Goal: Task Accomplishment & Management: Use online tool/utility

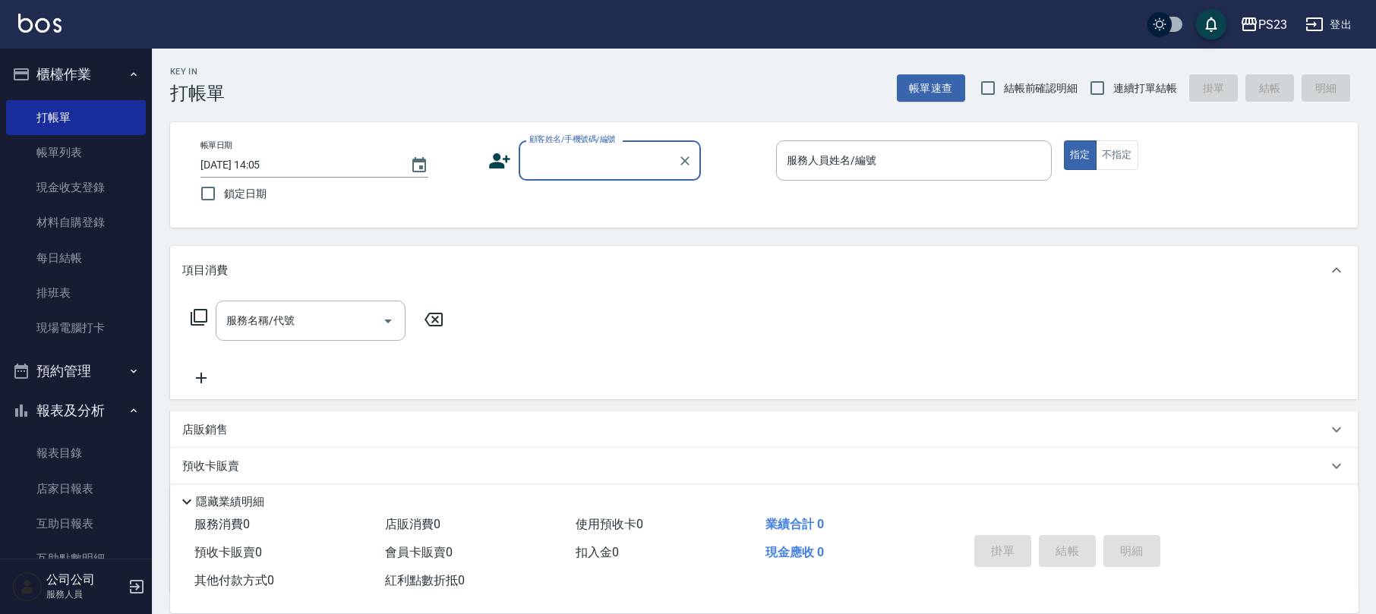
scroll to position [269, 0]
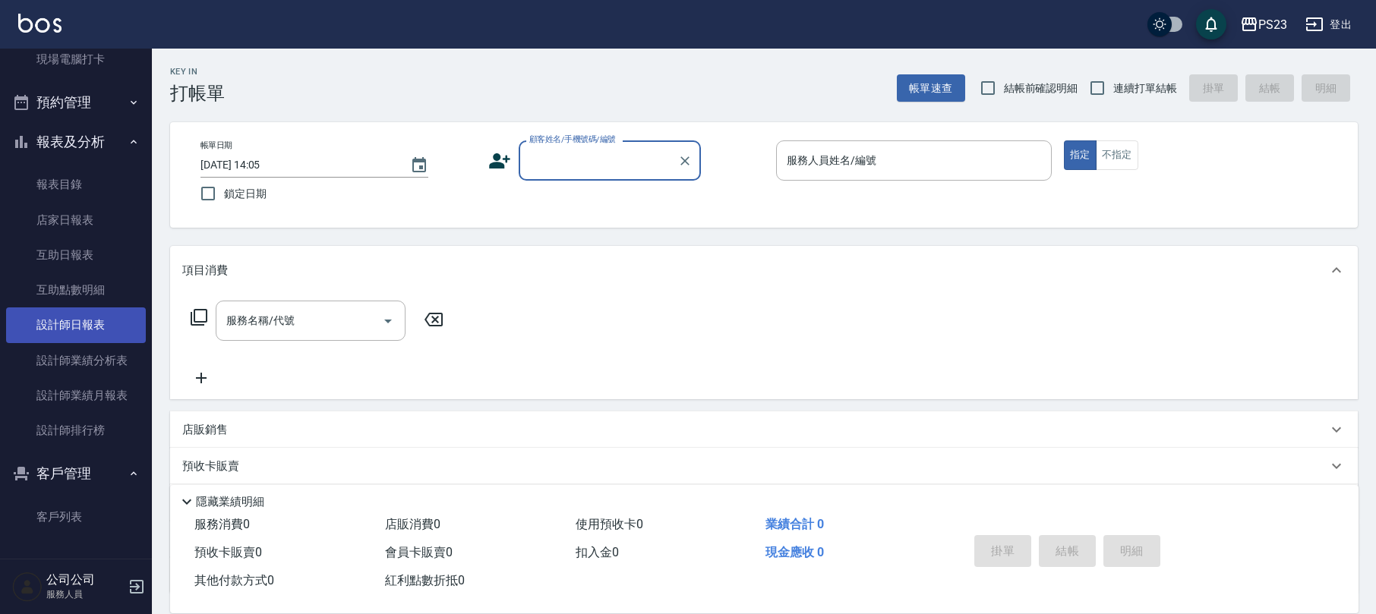
click at [91, 320] on link "設計師日報表" at bounding box center [76, 325] width 140 height 35
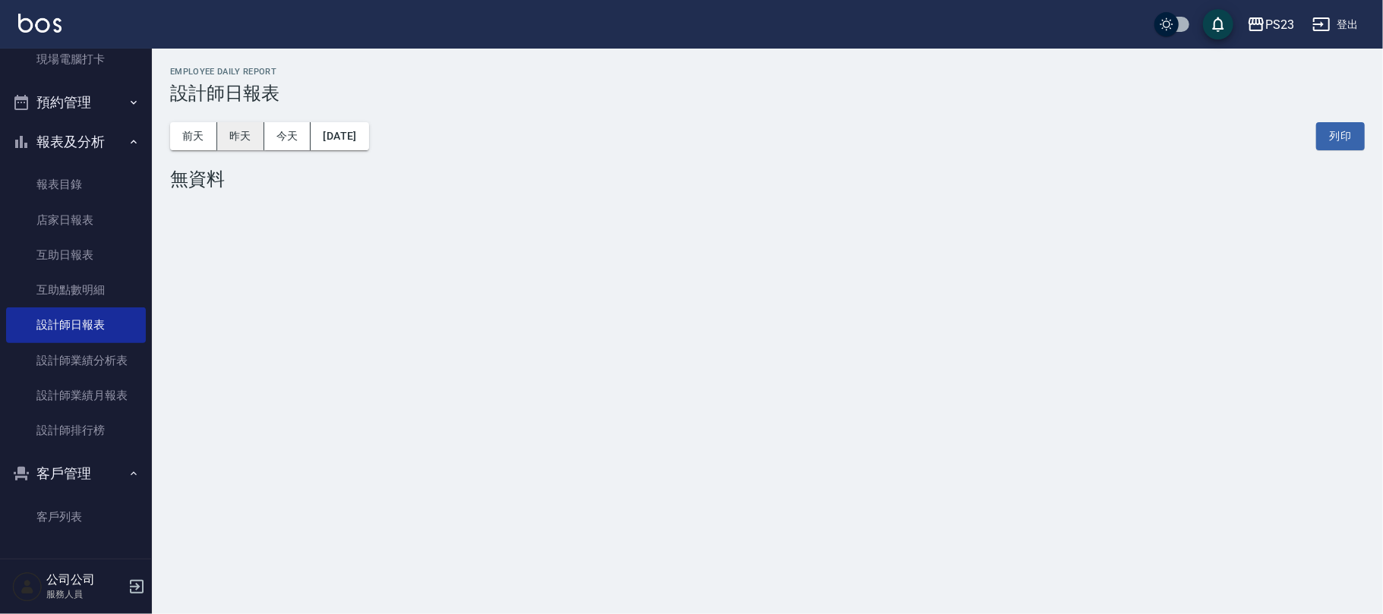
click at [234, 134] on button "昨天" at bounding box center [240, 136] width 47 height 28
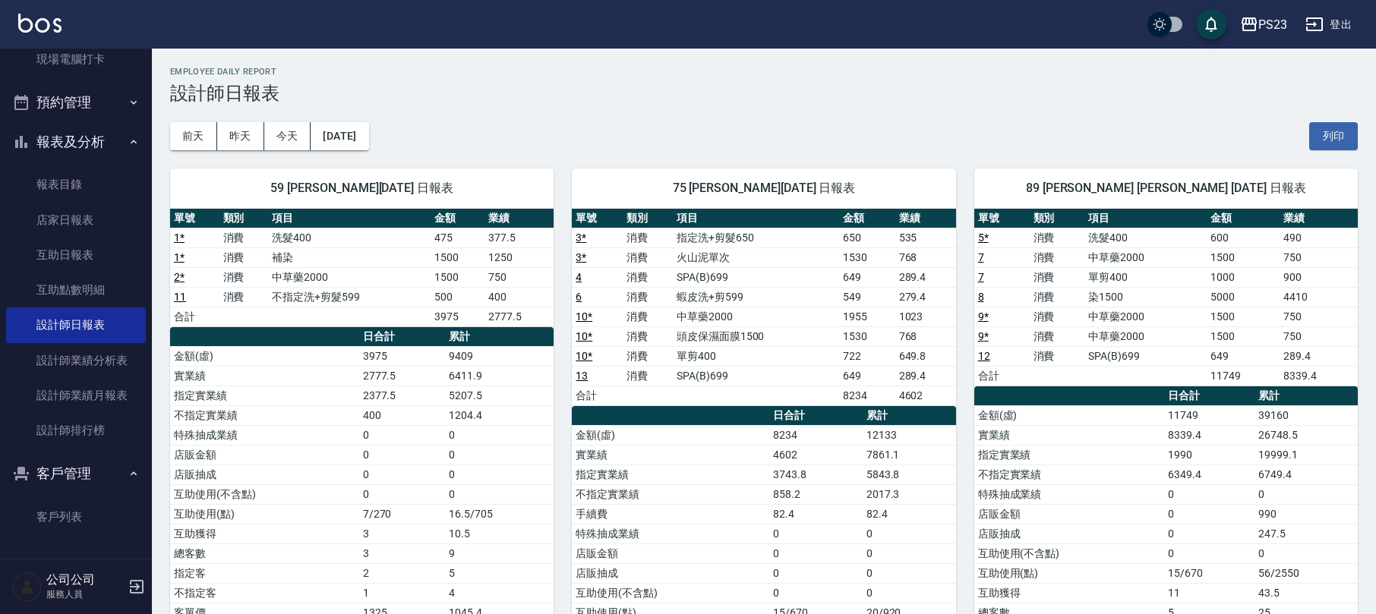
click at [750, 301] on td "蝦皮洗+剪599" at bounding box center [756, 297] width 167 height 20
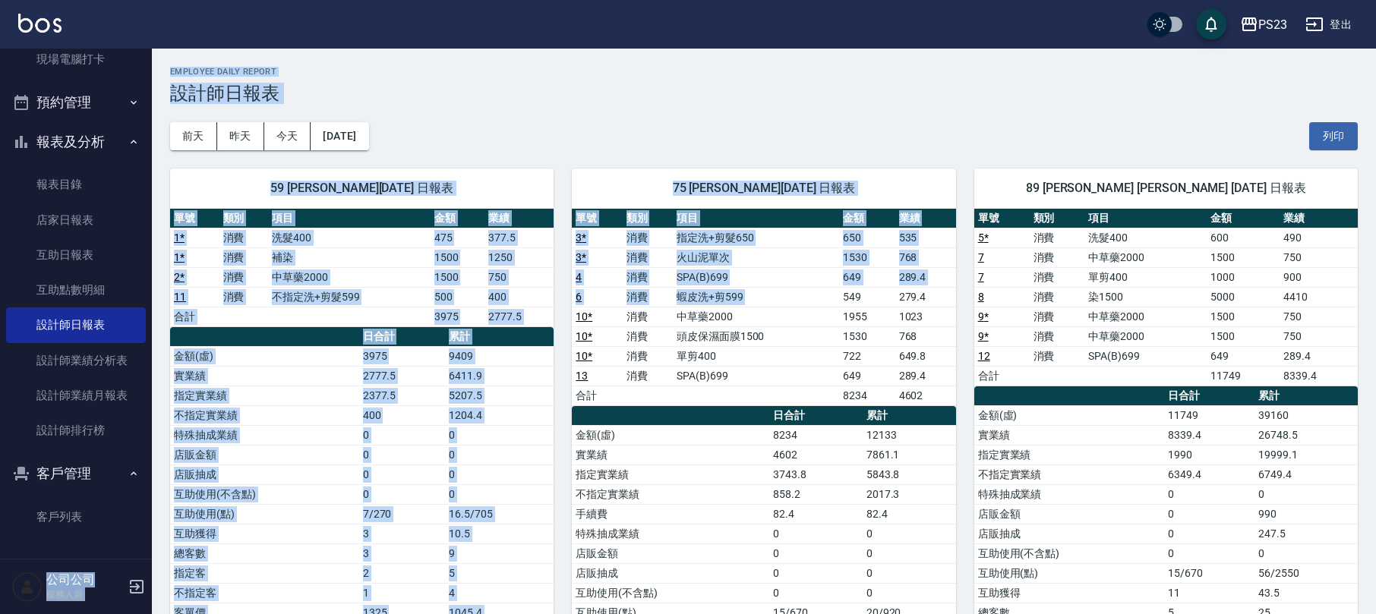
drag, startPoint x: 841, startPoint y: 301, endPoint x: 621, endPoint y: -123, distance: 478.2
click at [621, 0] on html "PS23 登出 櫃檯作業 打帳單 帳單列表 現金收支登錄 材料自購登錄 每日結帳 排班表 現場電腦打卡 預約管理 預約管理 單日預約紀錄 單週預約紀錄 報表及…" at bounding box center [688, 399] width 1376 height 798
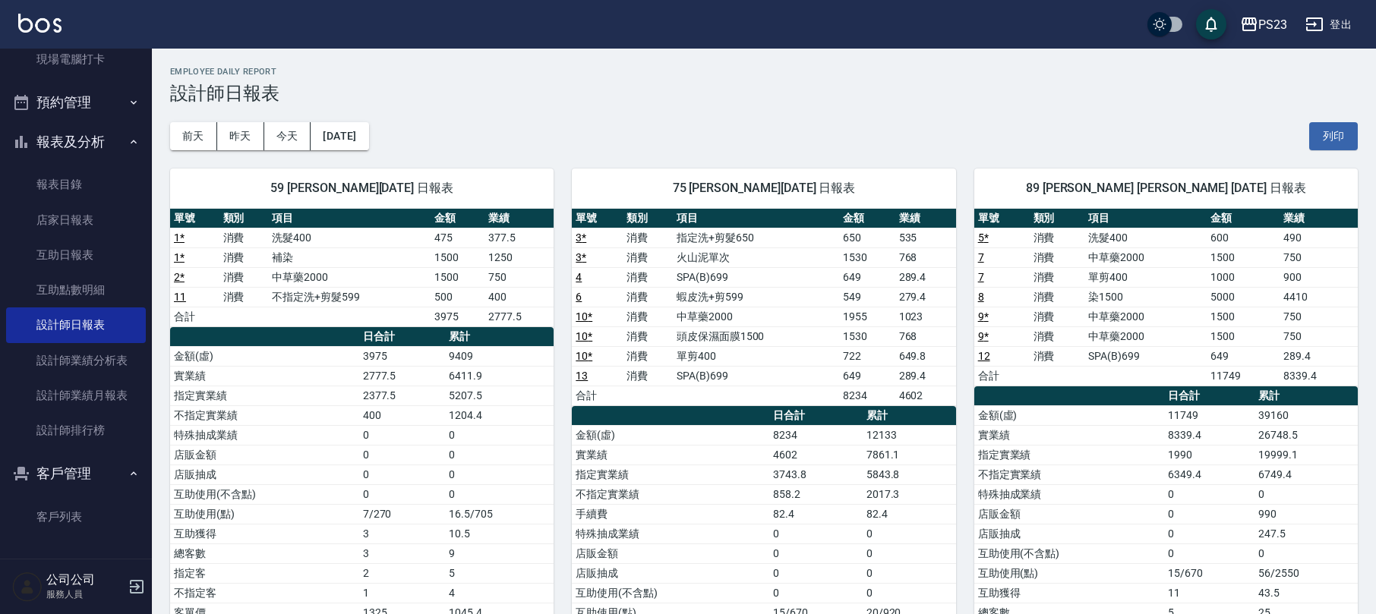
click at [787, 393] on td "a dense table" at bounding box center [756, 396] width 167 height 20
click at [368, 140] on button "[DATE]" at bounding box center [340, 136] width 58 height 28
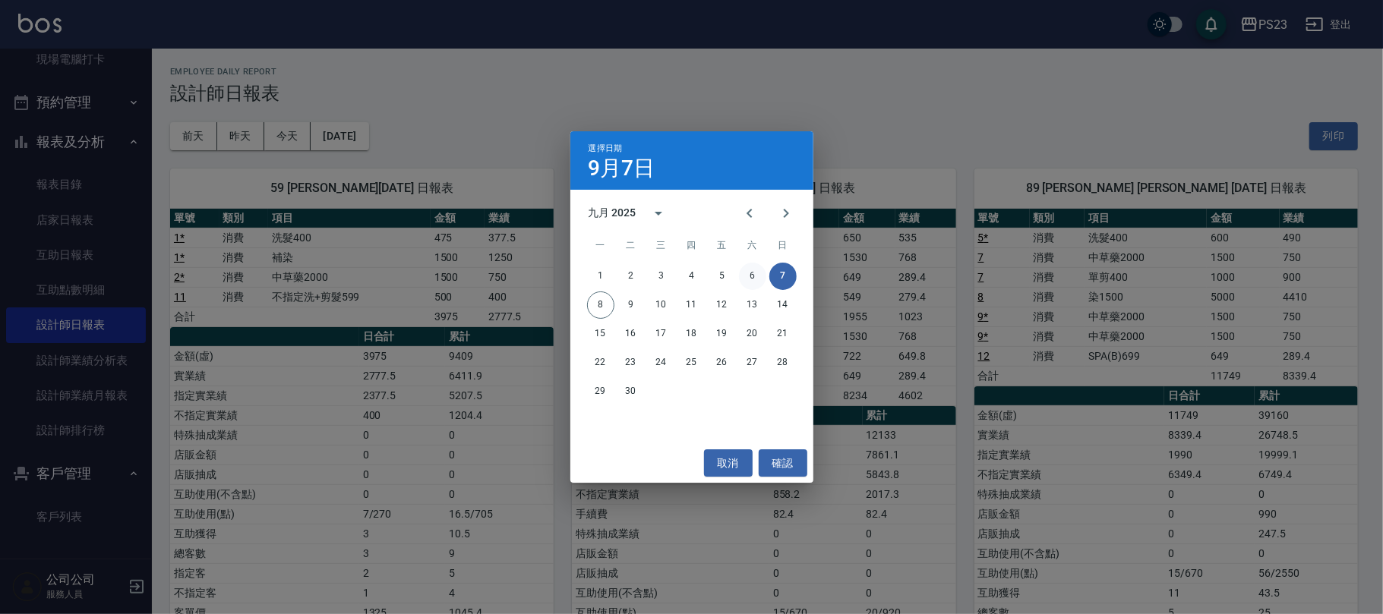
click at [746, 274] on button "6" at bounding box center [752, 276] width 27 height 27
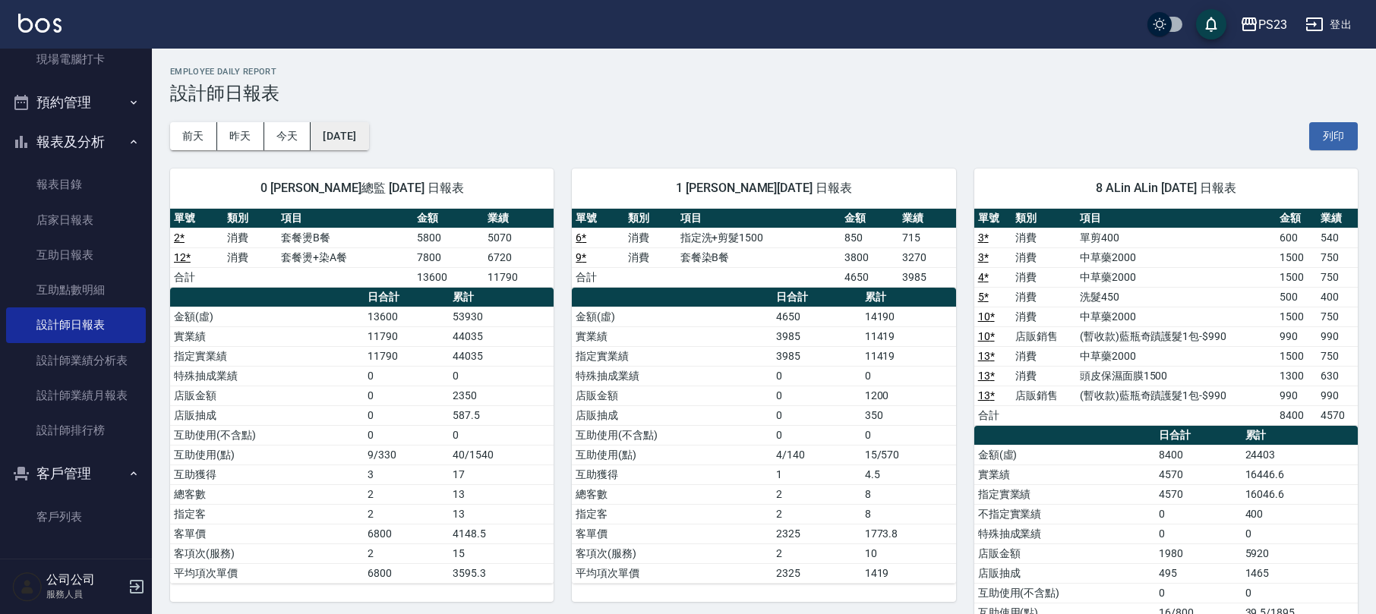
click at [342, 137] on button "[DATE]" at bounding box center [340, 136] width 58 height 28
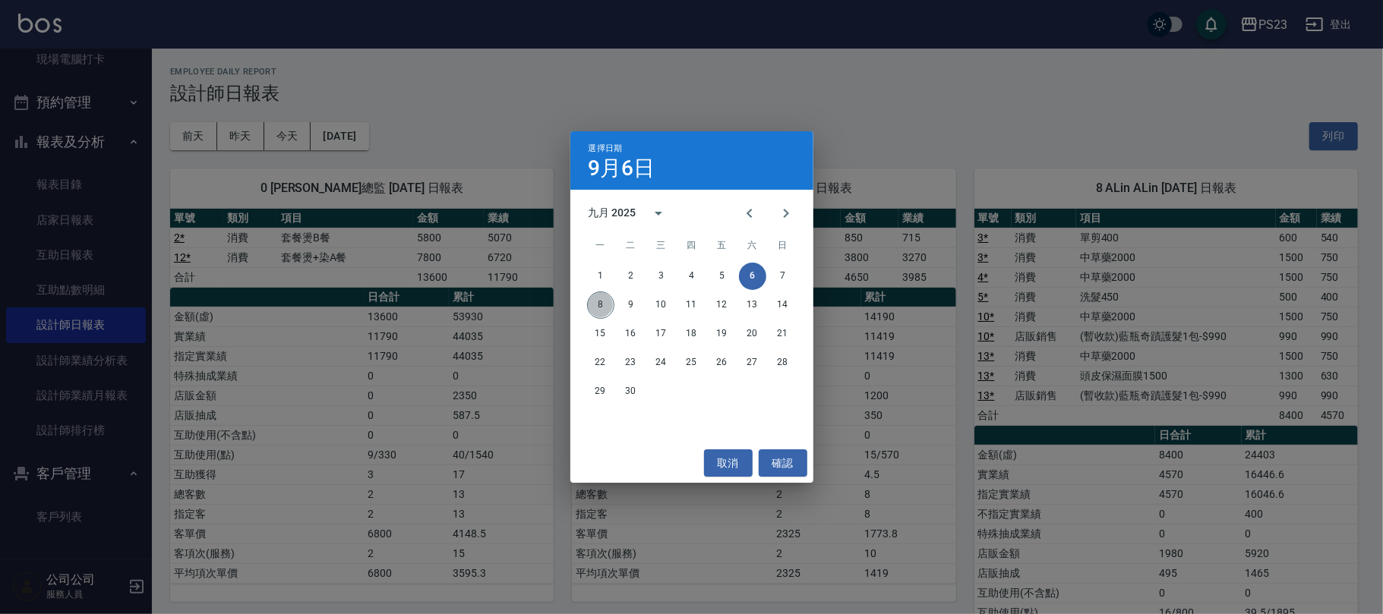
click at [605, 305] on button "8" at bounding box center [600, 305] width 27 height 27
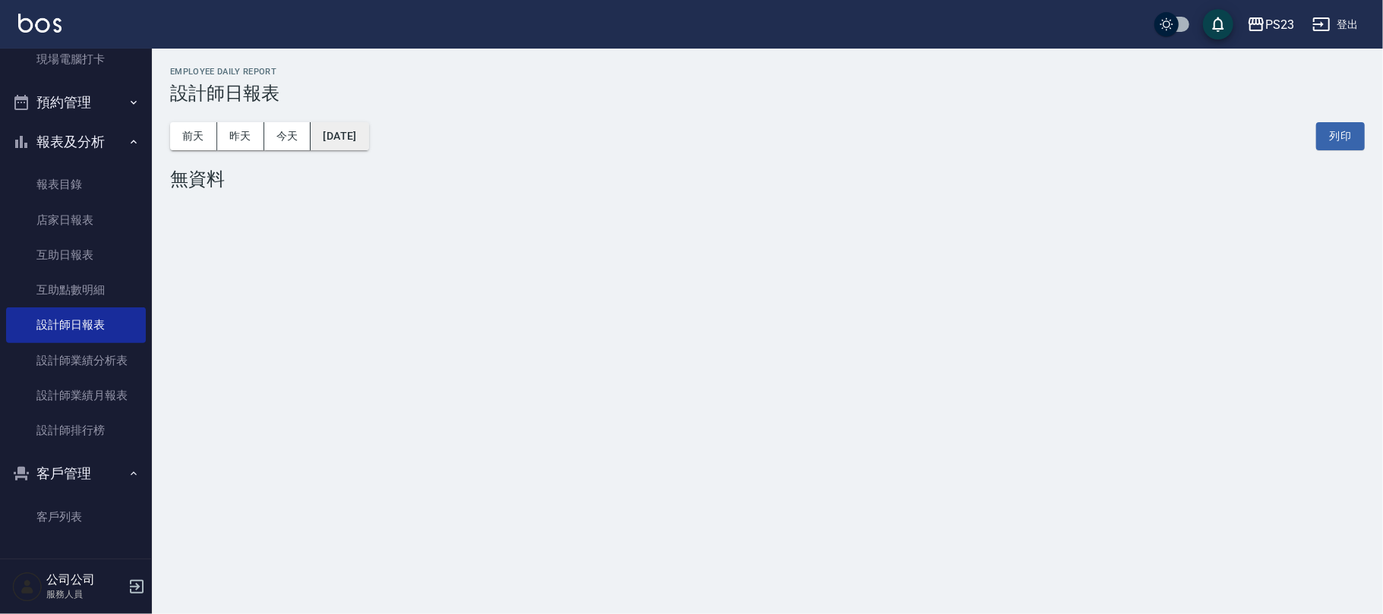
click at [355, 140] on button "[DATE]" at bounding box center [340, 136] width 58 height 28
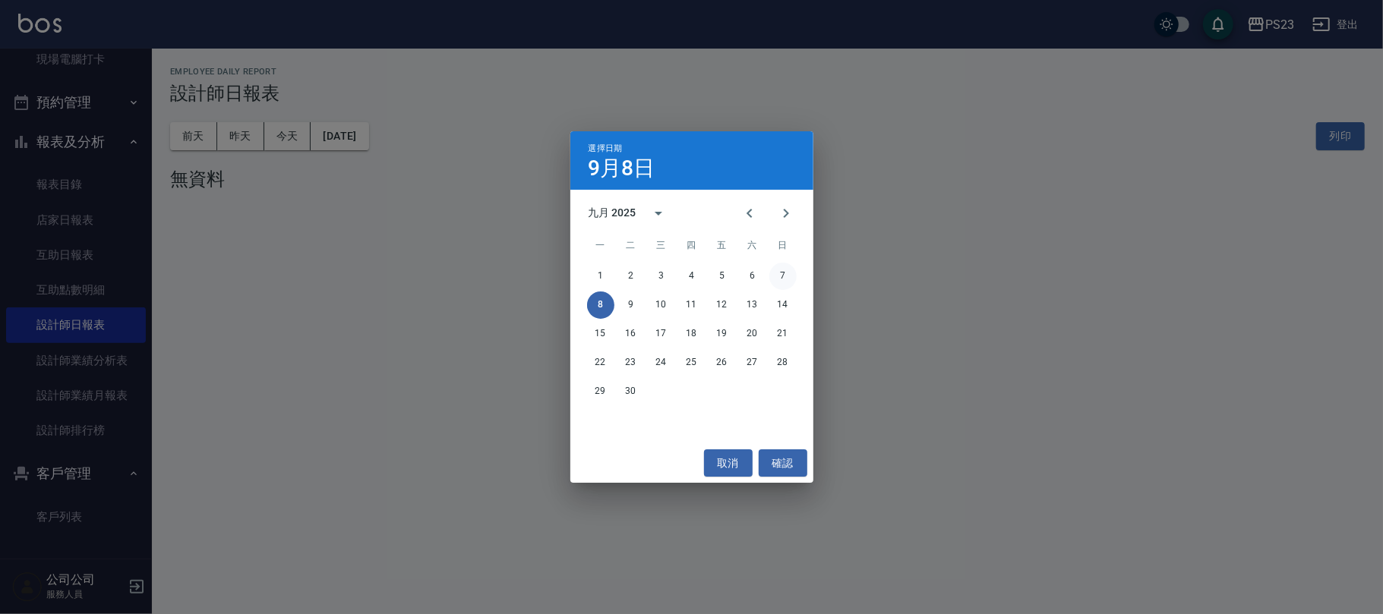
click at [775, 266] on button "7" at bounding box center [782, 276] width 27 height 27
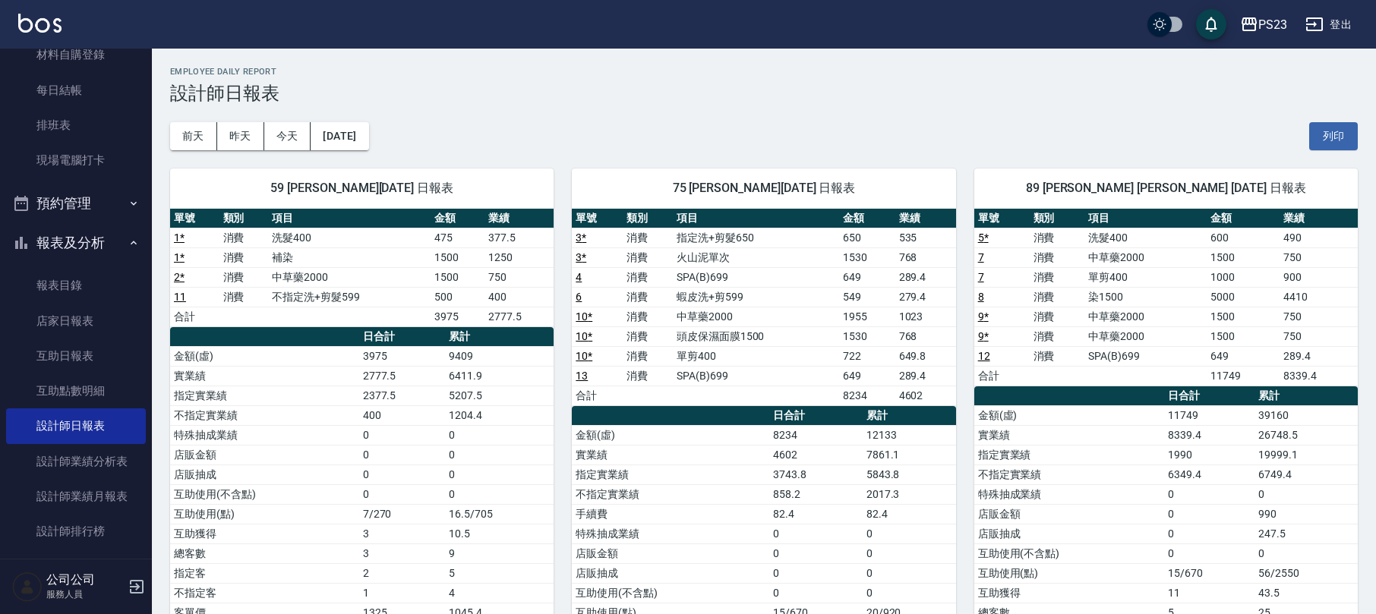
scroll to position [67, 0]
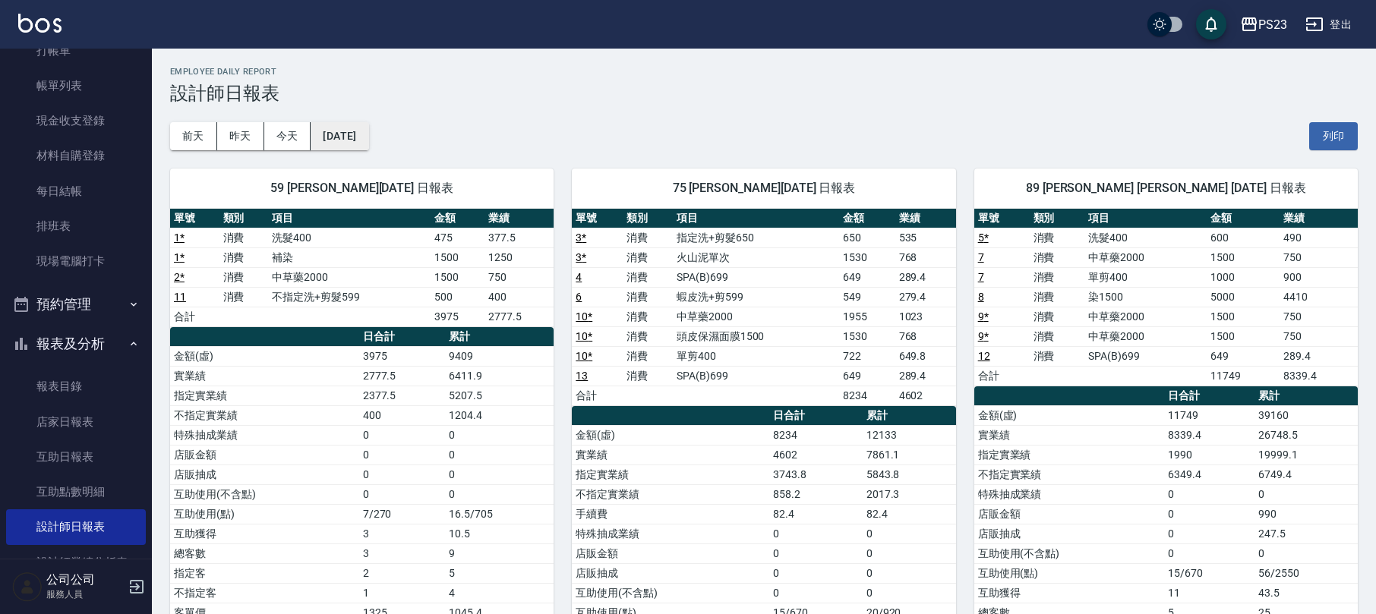
click at [325, 140] on button "[DATE]" at bounding box center [340, 136] width 58 height 28
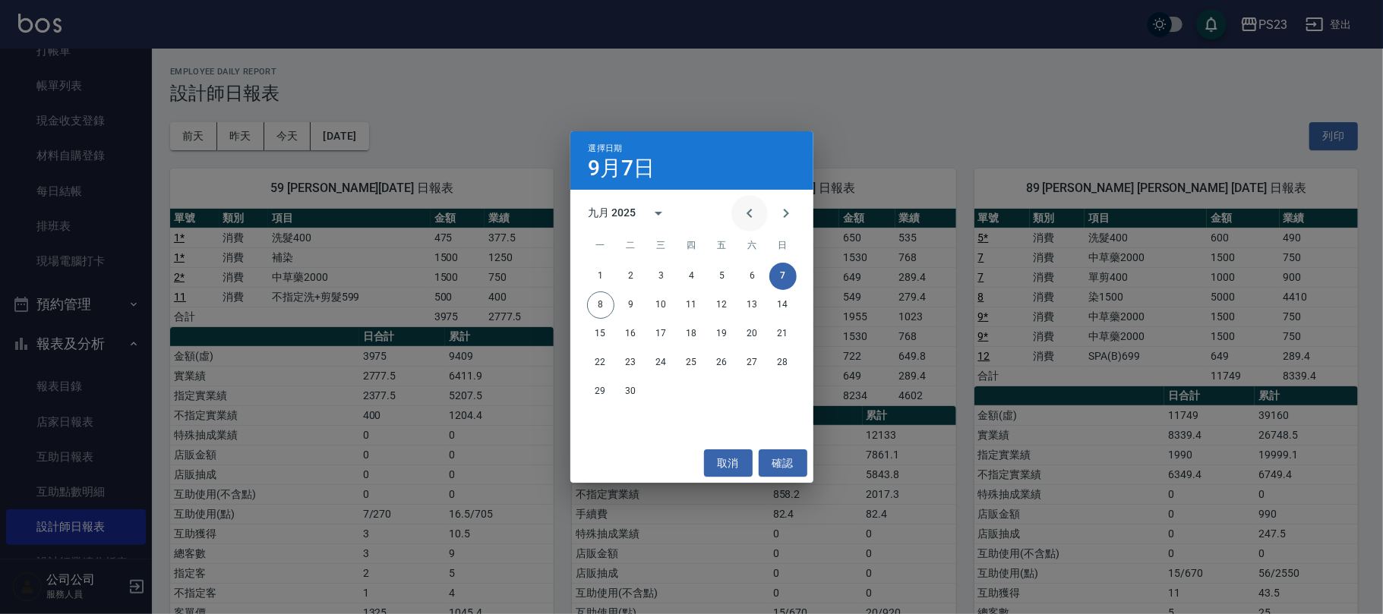
click at [757, 210] on icon "Previous month" at bounding box center [749, 213] width 18 height 18
drag, startPoint x: 754, startPoint y: 390, endPoint x: 752, endPoint y: 402, distance: 12.4
click at [753, 395] on button "30" at bounding box center [752, 391] width 27 height 27
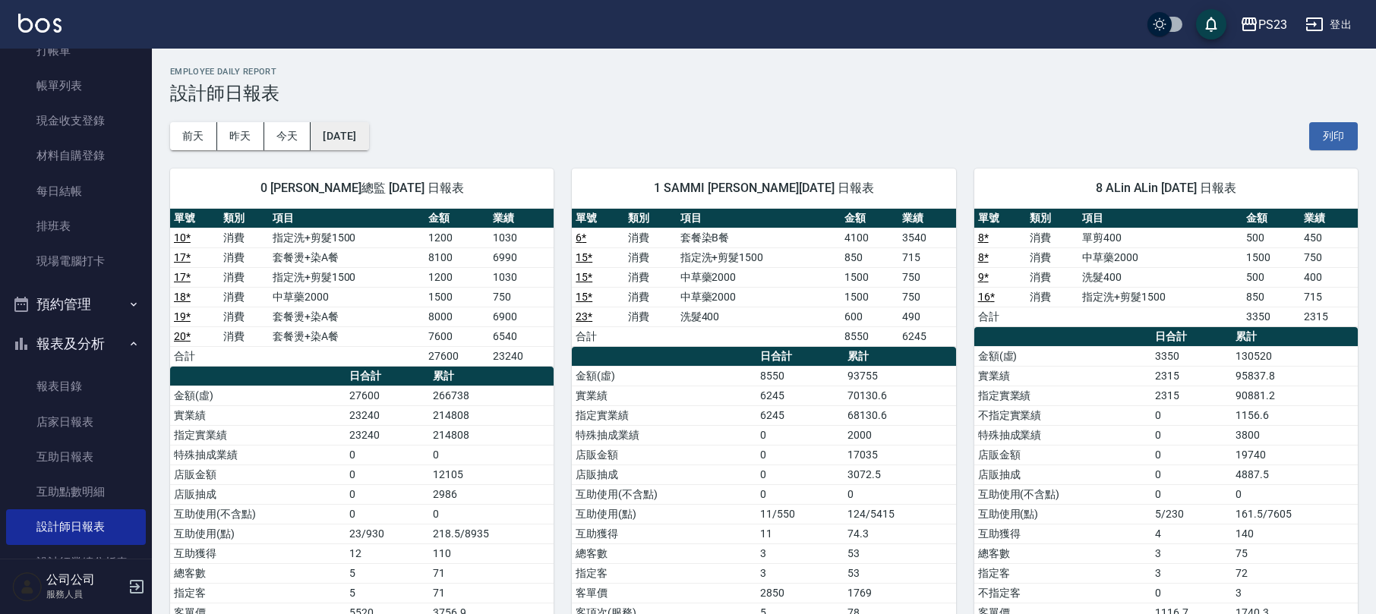
click at [339, 138] on button "[DATE]" at bounding box center [340, 136] width 58 height 28
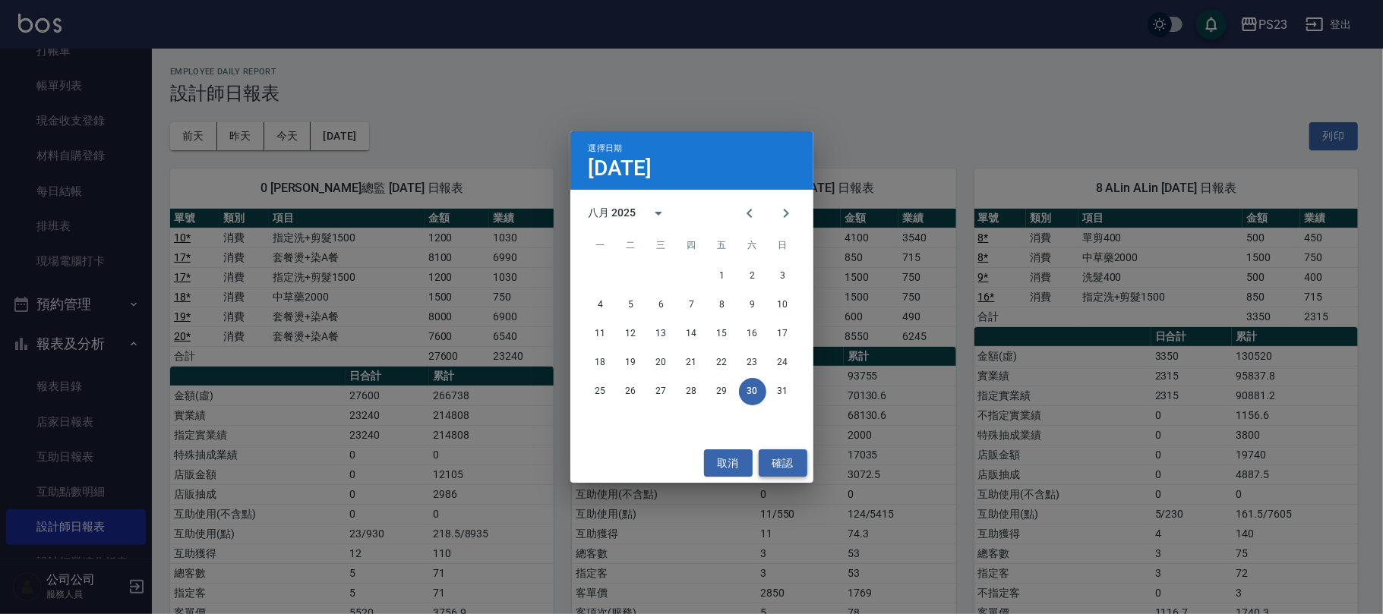
click at [772, 450] on button "確認" at bounding box center [783, 464] width 49 height 28
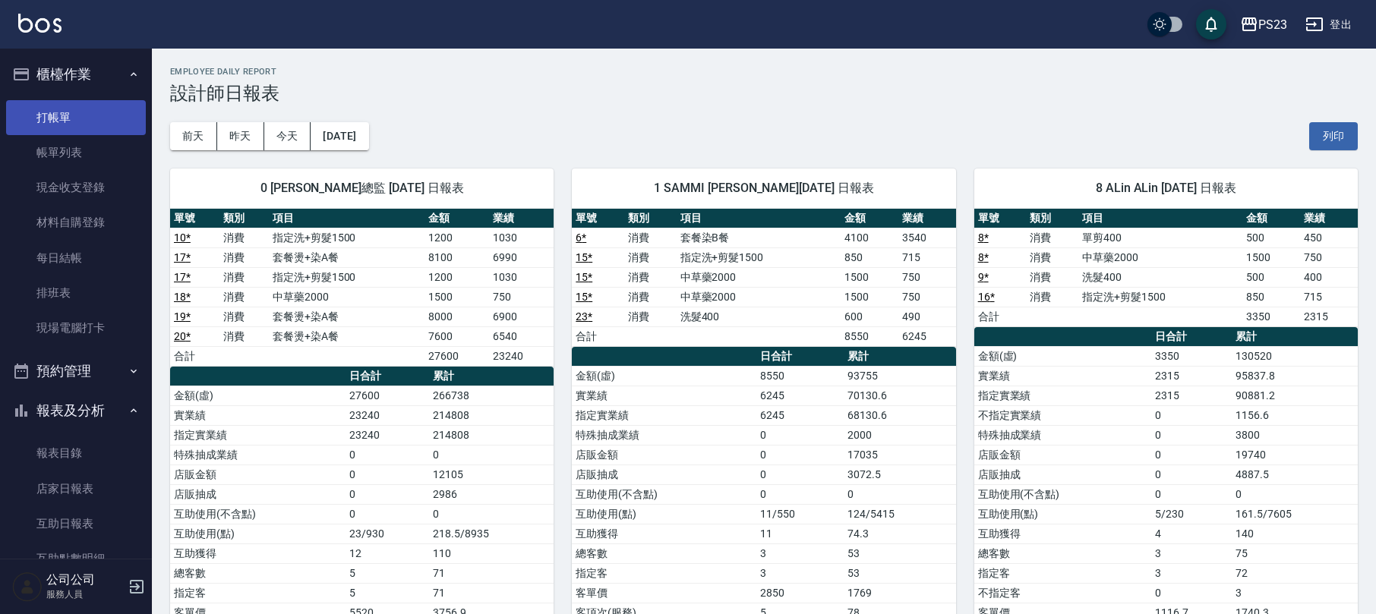
click at [92, 107] on link "打帳單" at bounding box center [76, 117] width 140 height 35
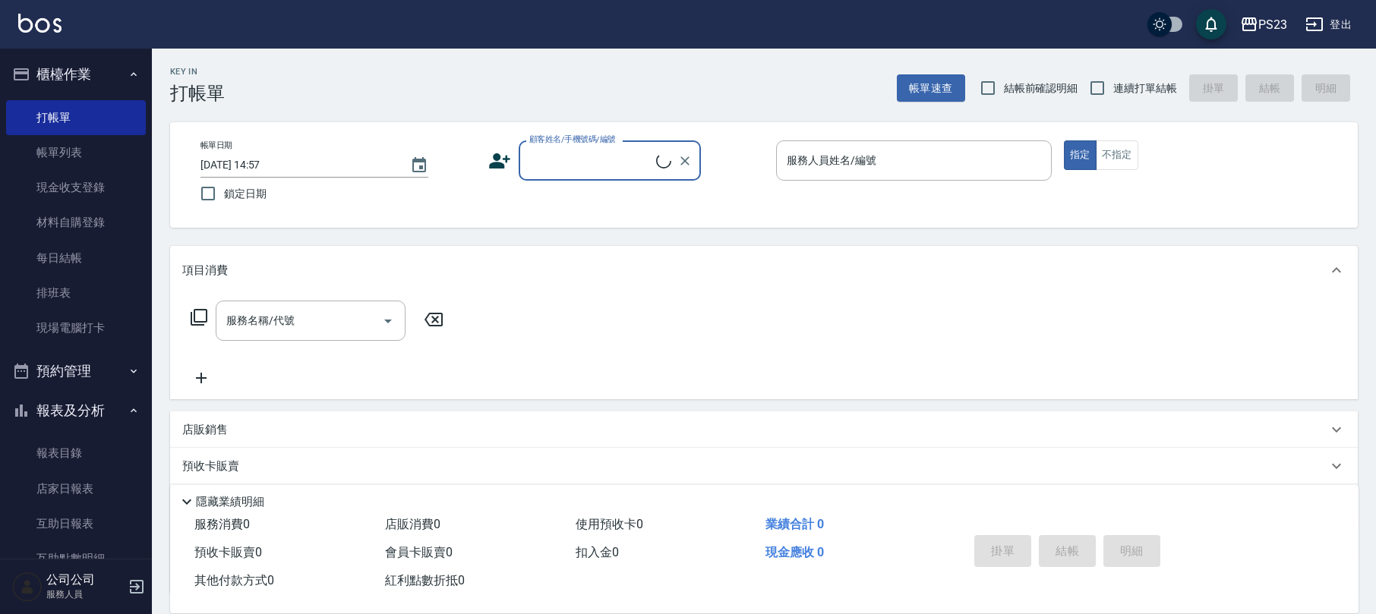
click at [113, 408] on button "報表及分析" at bounding box center [76, 410] width 140 height 39
